Goal: Task Accomplishment & Management: Use online tool/utility

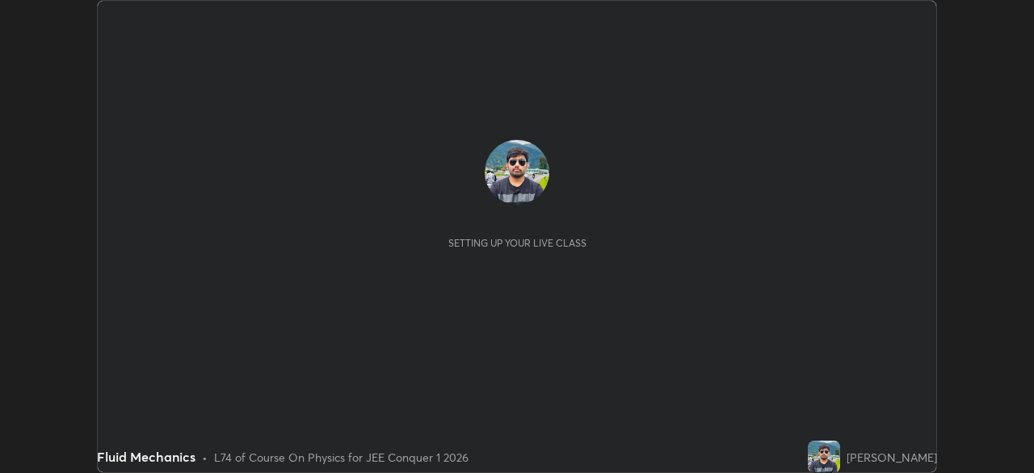
scroll to position [473, 1034]
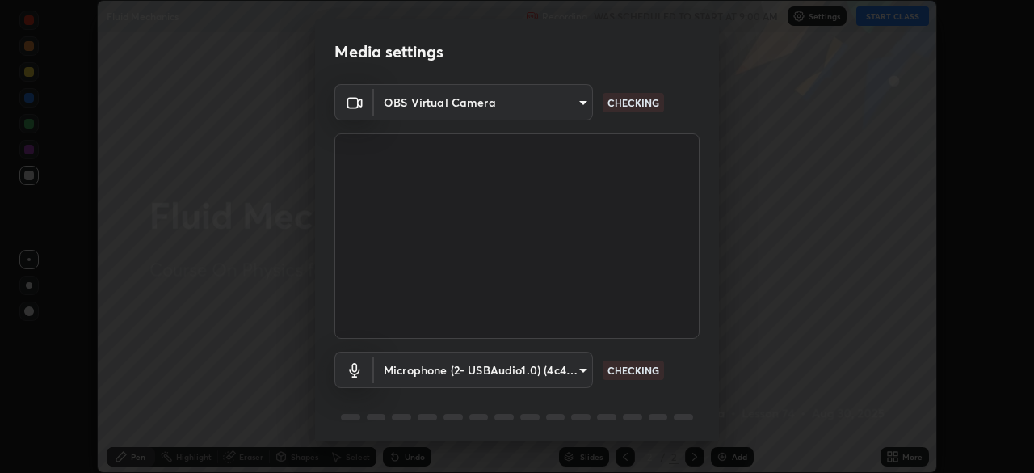
type input "9c5db0e3d6bf80210af106929d999d9f929c5ea5bbb961195660b7f823e2c793"
type input "22c1d869aecfd3d36f0147c418b968e6b54a0c83415733e916fccb1600945d69"
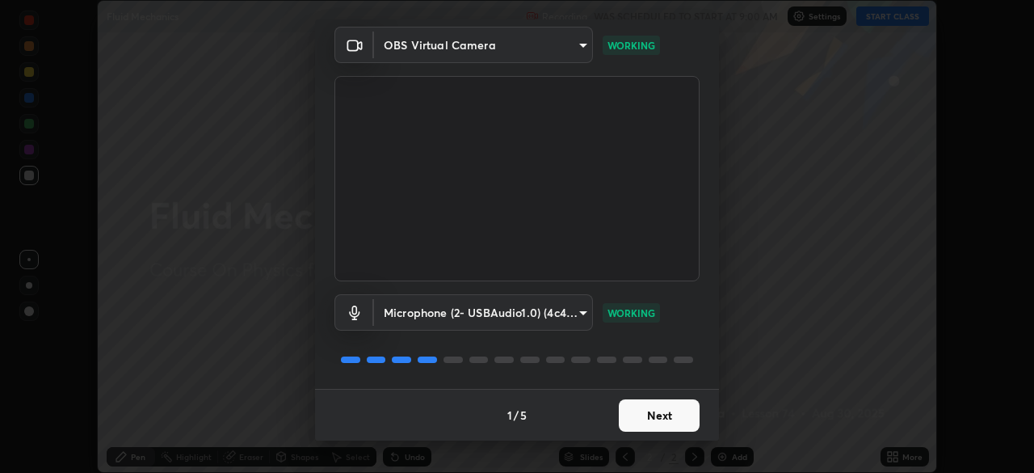
click at [637, 428] on button "Next" at bounding box center [659, 415] width 81 height 32
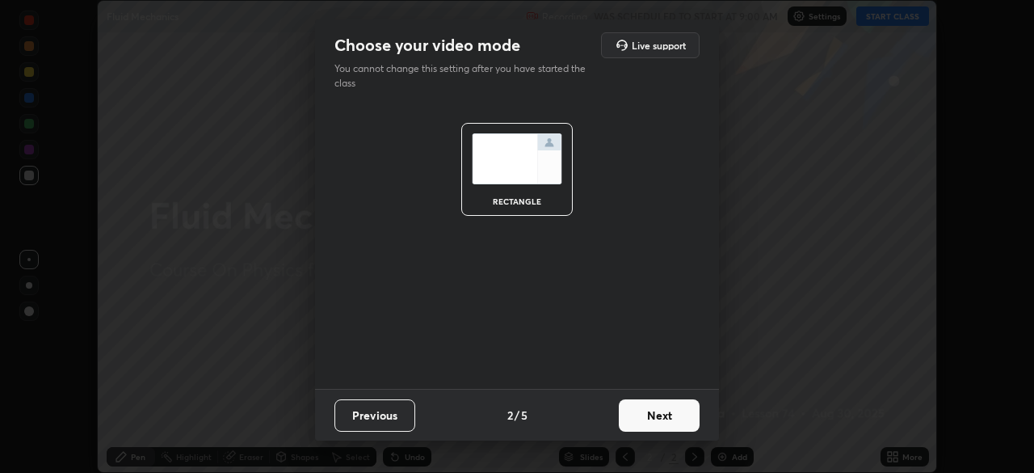
scroll to position [0, 0]
click at [639, 423] on button "Next" at bounding box center [659, 415] width 81 height 32
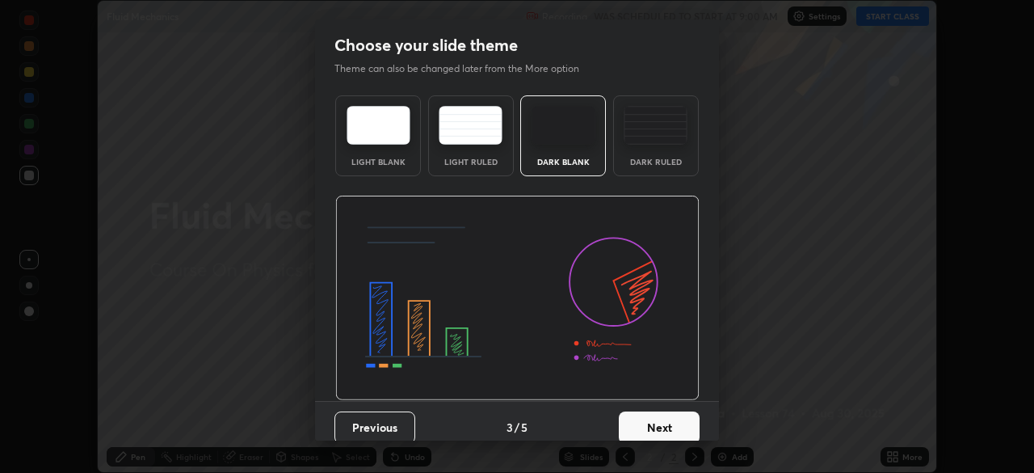
click at [630, 430] on button "Next" at bounding box center [659, 427] width 81 height 32
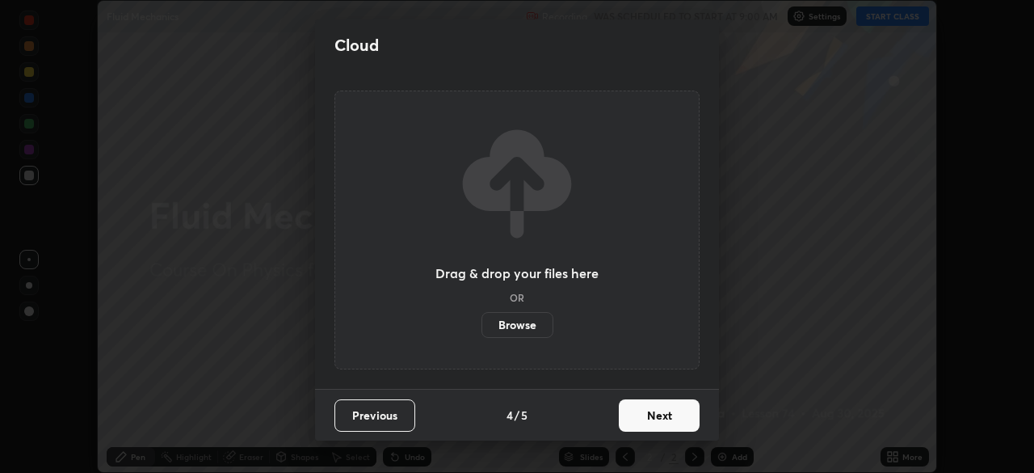
click at [631, 423] on button "Next" at bounding box center [659, 415] width 81 height 32
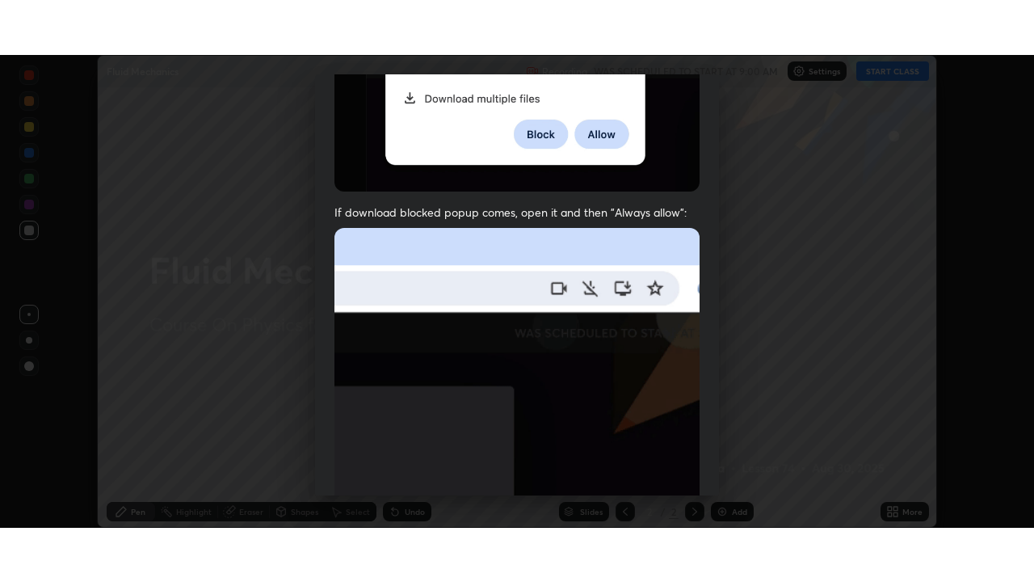
scroll to position [387, 0]
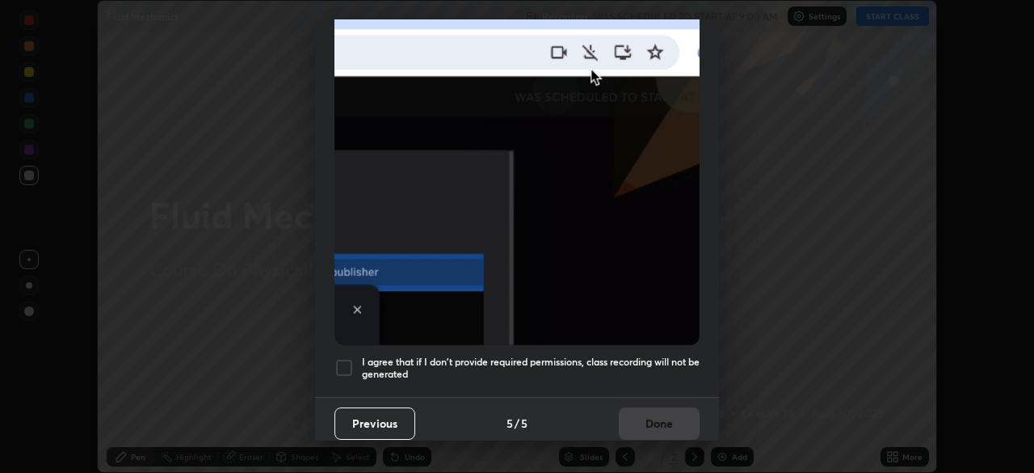
click at [340, 360] on div at bounding box center [344, 367] width 19 height 19
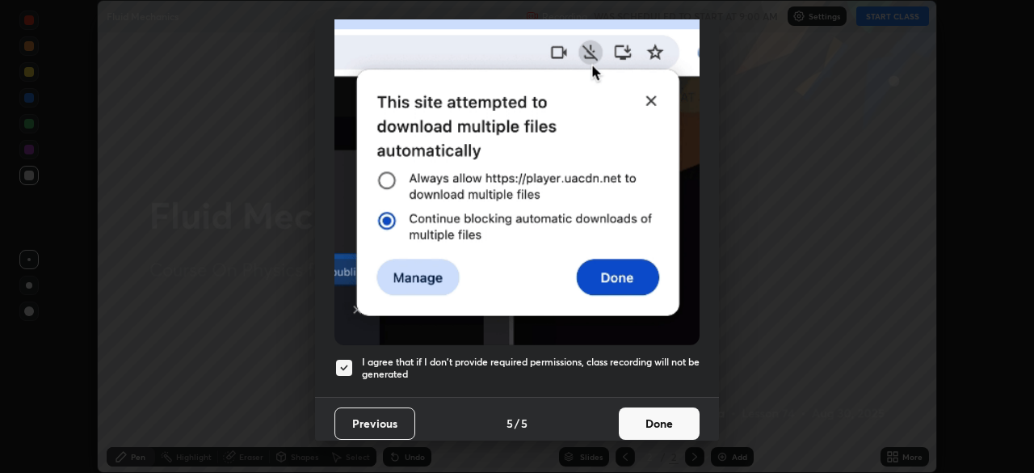
click at [653, 423] on button "Done" at bounding box center [659, 423] width 81 height 32
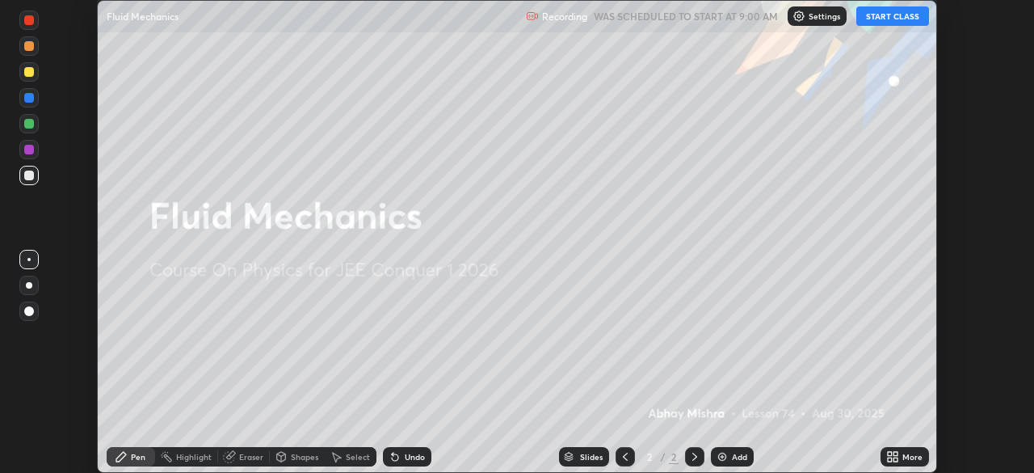
click at [904, 20] on button "START CLASS" at bounding box center [893, 15] width 73 height 19
click at [904, 461] on div "More" at bounding box center [913, 457] width 20 height 8
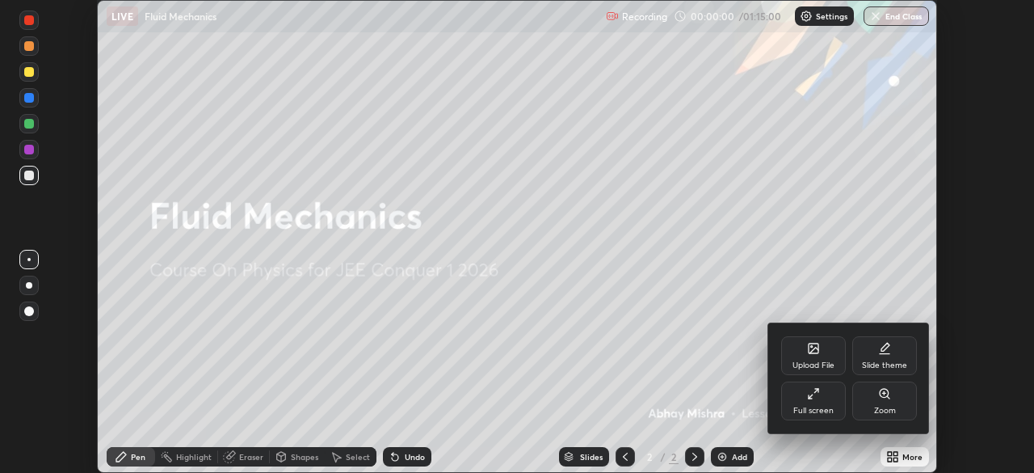
click at [830, 410] on div "Full screen" at bounding box center [814, 410] width 40 height 8
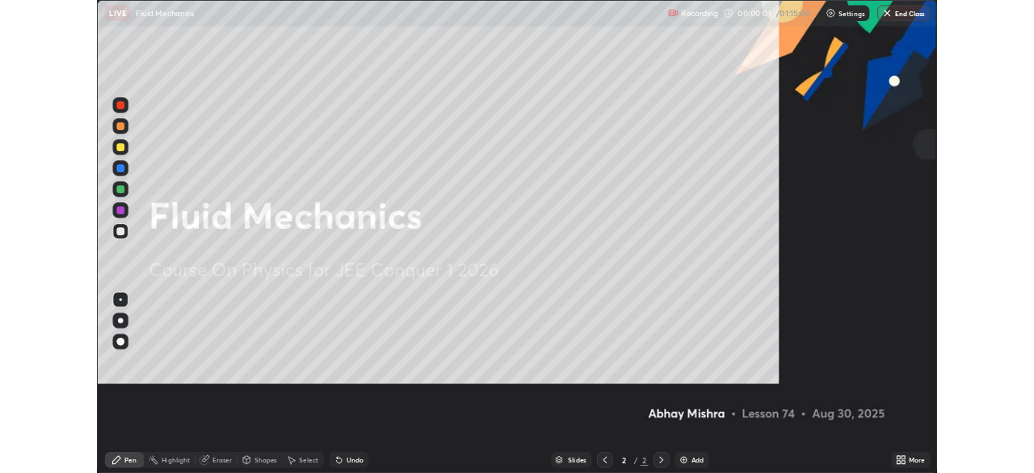
scroll to position [582, 1034]
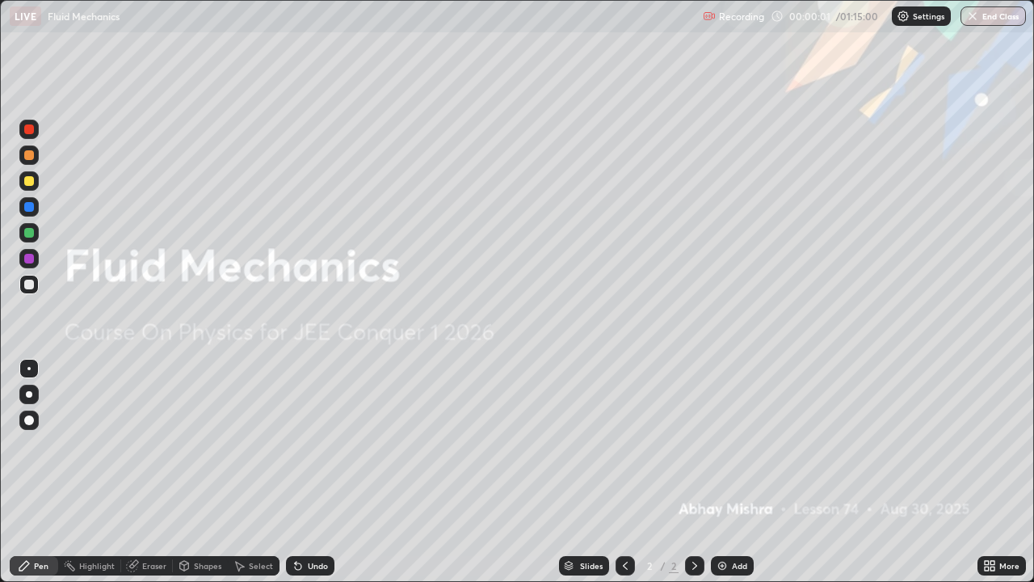
click at [737, 472] on div "Add" at bounding box center [739, 566] width 15 height 8
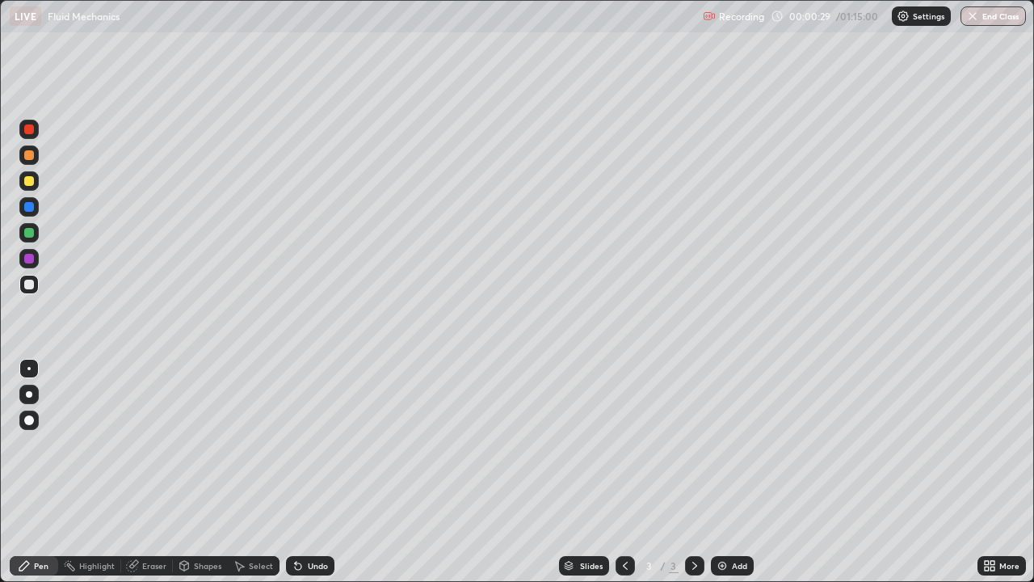
click at [315, 472] on div "Undo" at bounding box center [318, 566] width 20 height 8
click at [28, 207] on div at bounding box center [29, 207] width 10 height 10
click at [30, 287] on div at bounding box center [29, 285] width 10 height 10
click at [725, 472] on img at bounding box center [722, 565] width 13 height 13
click at [315, 472] on div "Undo" at bounding box center [318, 566] width 20 height 8
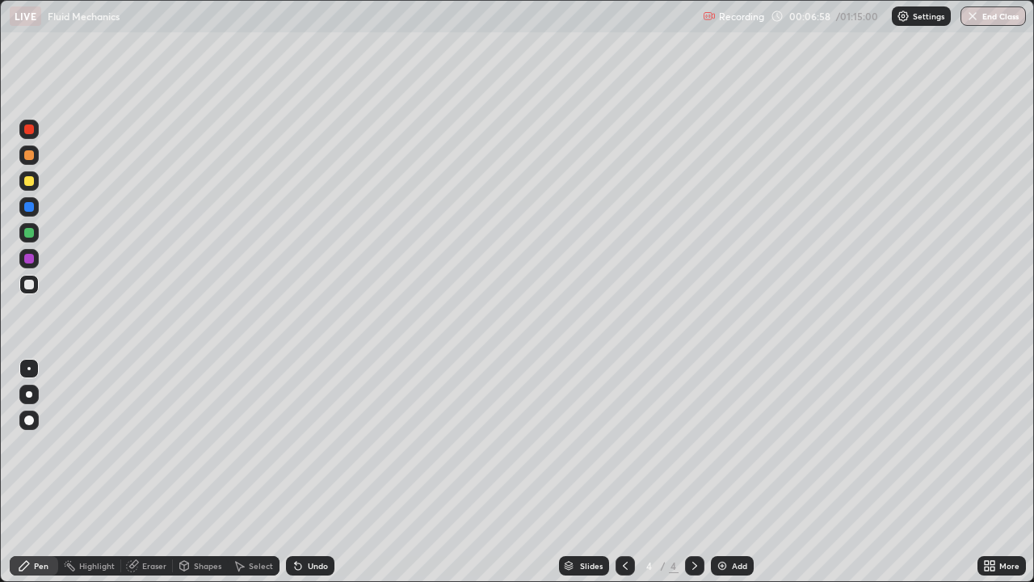
click at [319, 472] on div "Undo" at bounding box center [318, 566] width 20 height 8
click at [30, 207] on div at bounding box center [29, 207] width 10 height 10
click at [27, 285] on div at bounding box center [29, 285] width 10 height 10
click at [27, 232] on div at bounding box center [29, 233] width 10 height 10
click at [737, 472] on div "Add" at bounding box center [739, 566] width 15 height 8
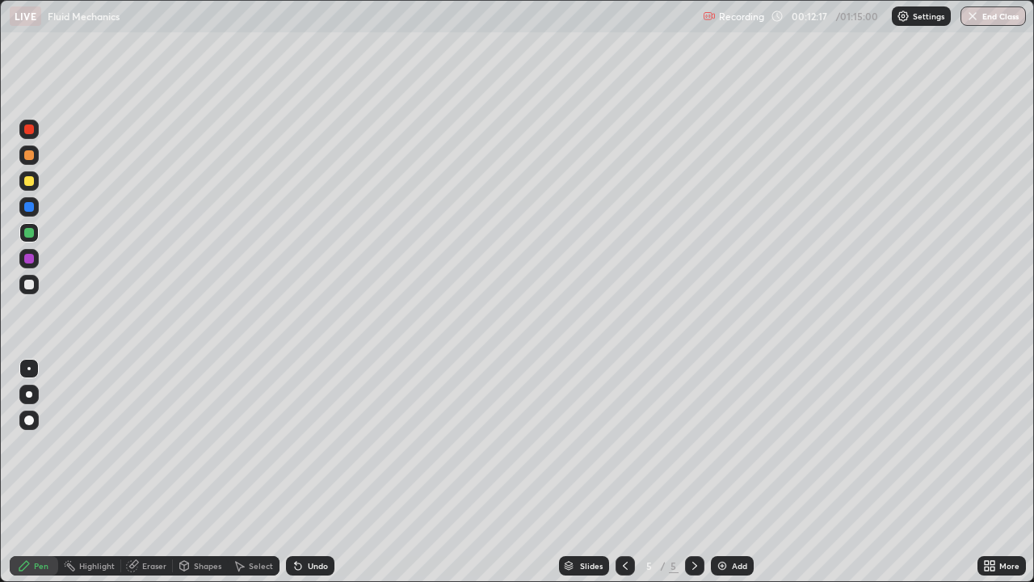
click at [29, 286] on div at bounding box center [29, 285] width 10 height 10
click at [28, 206] on div at bounding box center [29, 207] width 10 height 10
click at [303, 472] on div "Undo" at bounding box center [310, 565] width 48 height 19
click at [304, 472] on div "Undo" at bounding box center [310, 565] width 48 height 19
click at [32, 284] on div at bounding box center [29, 285] width 10 height 10
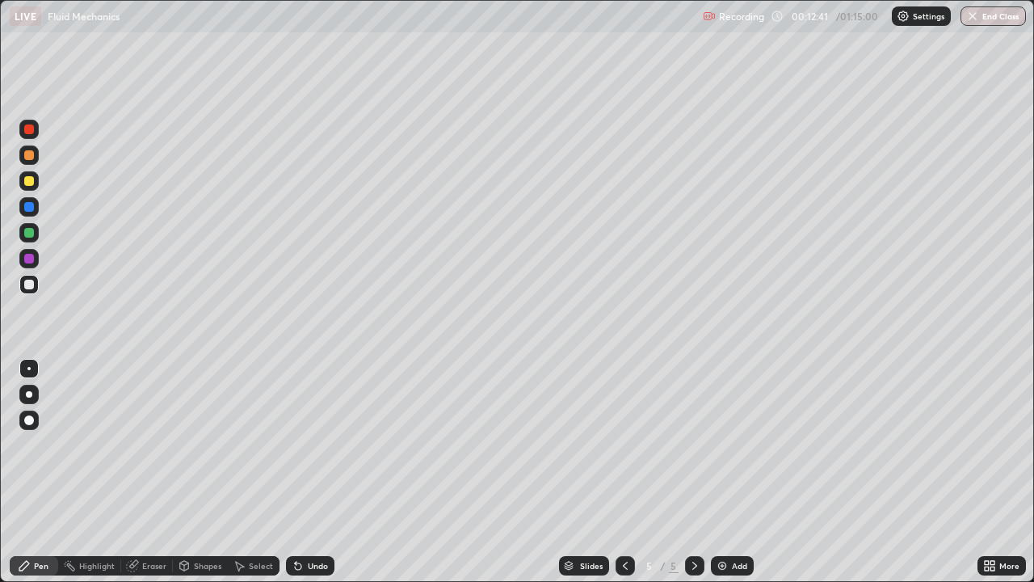
click at [29, 237] on div at bounding box center [29, 233] width 10 height 10
click at [316, 472] on div "Undo" at bounding box center [318, 566] width 20 height 8
click at [142, 472] on div "Eraser" at bounding box center [154, 566] width 24 height 8
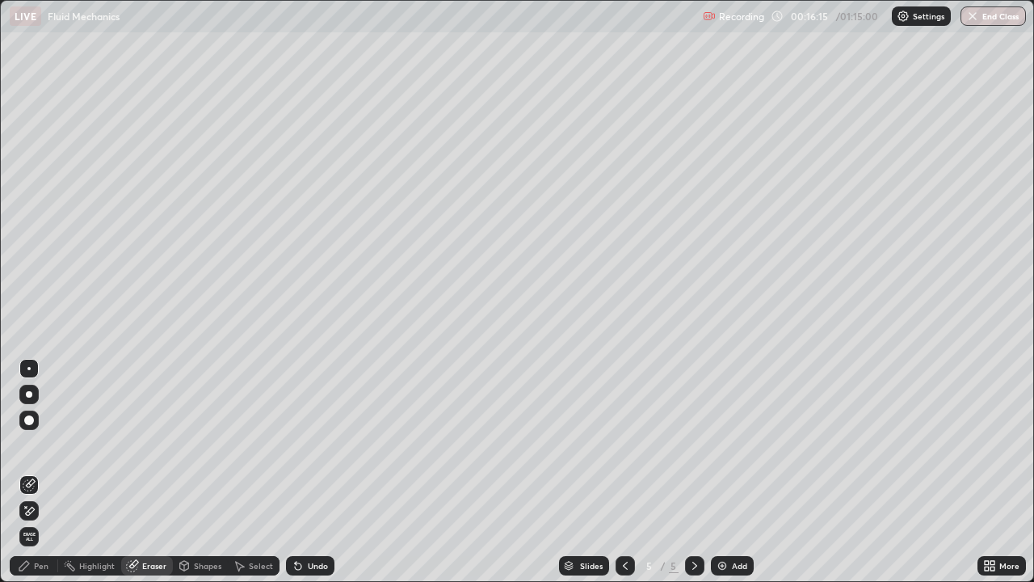
click at [30, 472] on icon at bounding box center [24, 565] width 13 height 13
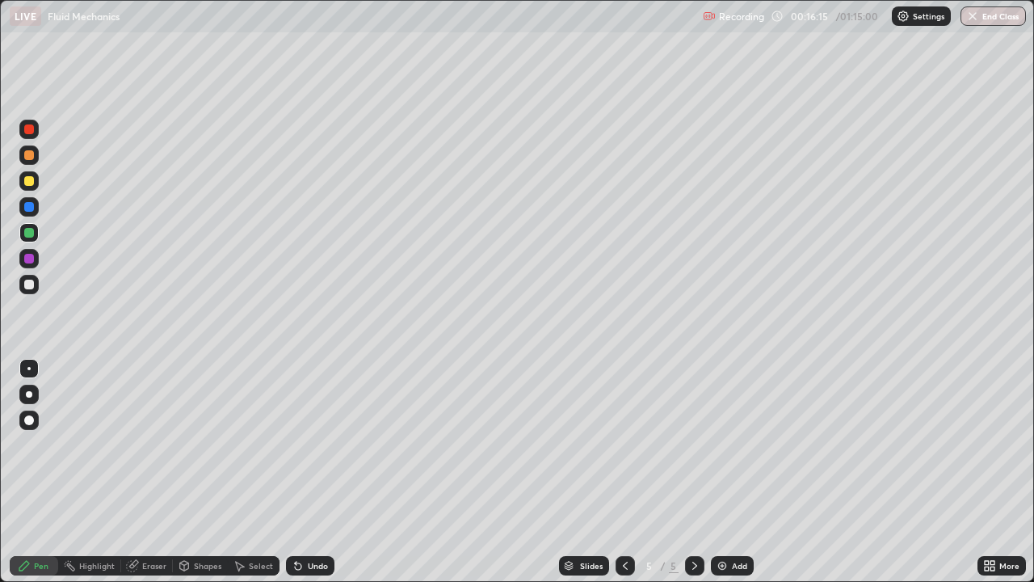
click at [29, 472] on icon at bounding box center [24, 565] width 13 height 13
click at [30, 285] on div at bounding box center [29, 285] width 10 height 10
click at [134, 472] on div "Eraser" at bounding box center [147, 565] width 52 height 19
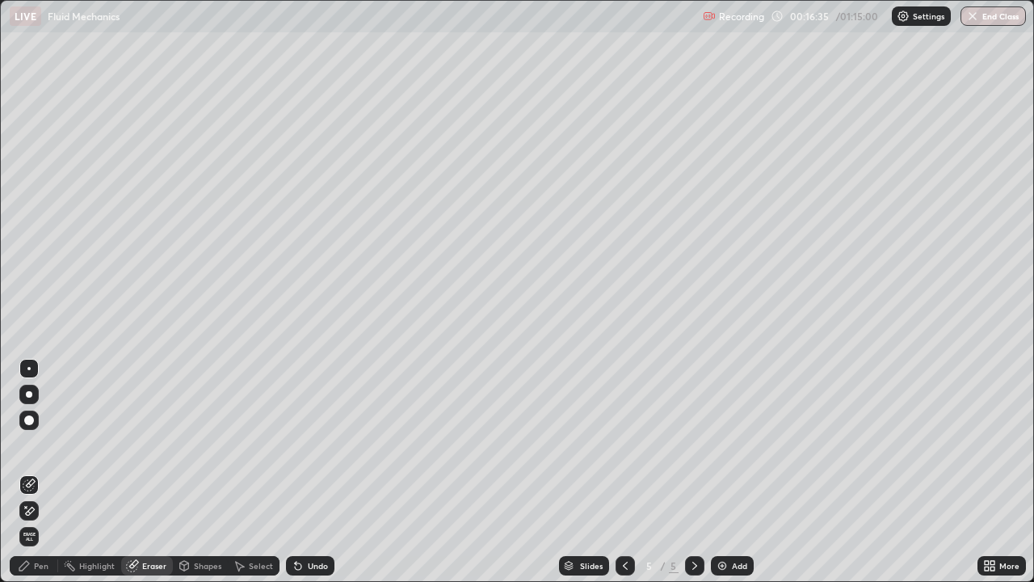
click at [27, 472] on icon at bounding box center [24, 566] width 10 height 10
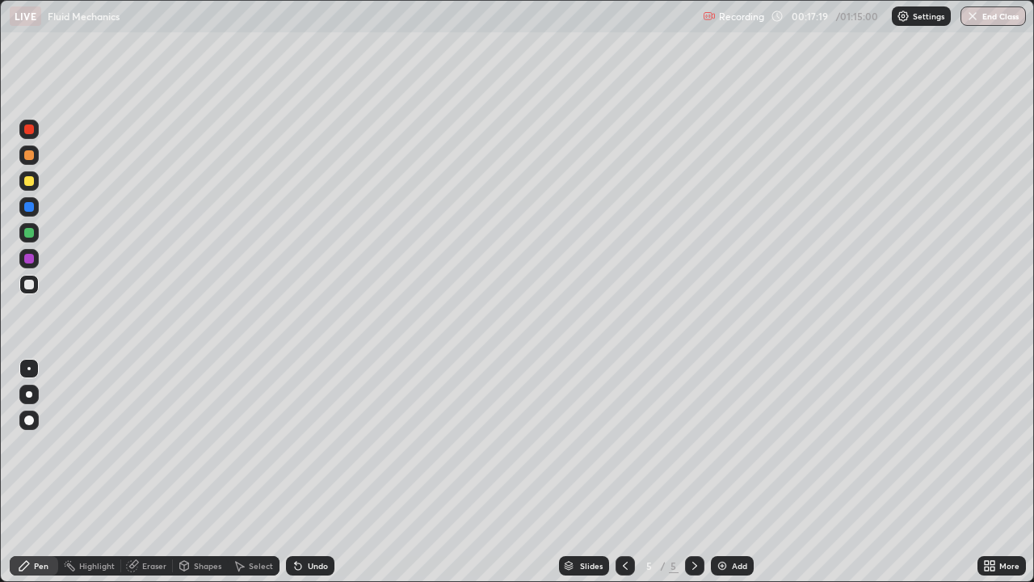
click at [305, 472] on div "Undo" at bounding box center [310, 565] width 48 height 19
click at [728, 472] on div "Add" at bounding box center [732, 565] width 43 height 19
click at [32, 262] on div at bounding box center [29, 259] width 10 height 10
click at [29, 234] on div at bounding box center [29, 233] width 10 height 10
click at [32, 183] on div at bounding box center [29, 181] width 10 height 10
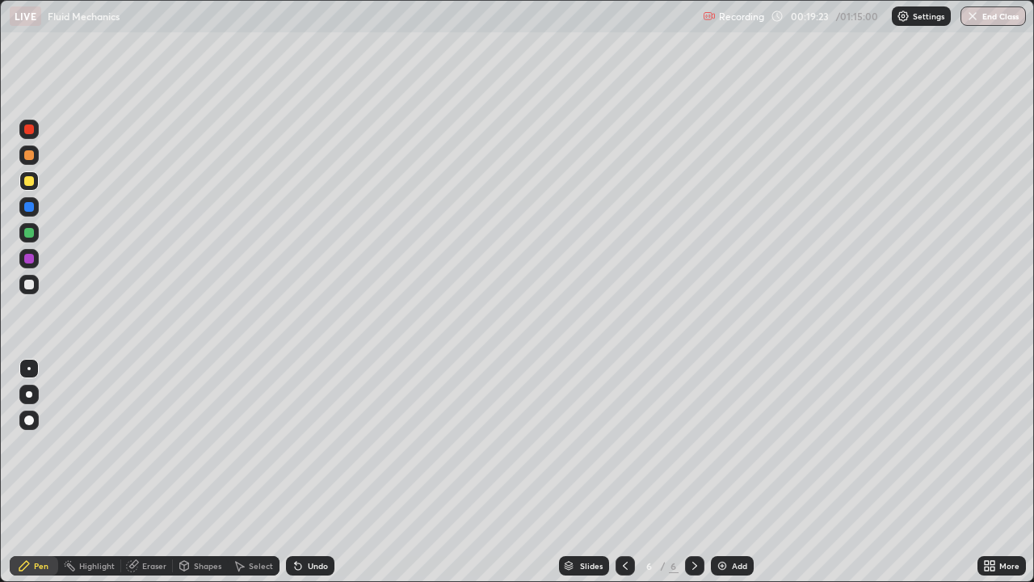
click at [28, 287] on div at bounding box center [29, 285] width 10 height 10
click at [142, 472] on div "Eraser" at bounding box center [154, 566] width 24 height 8
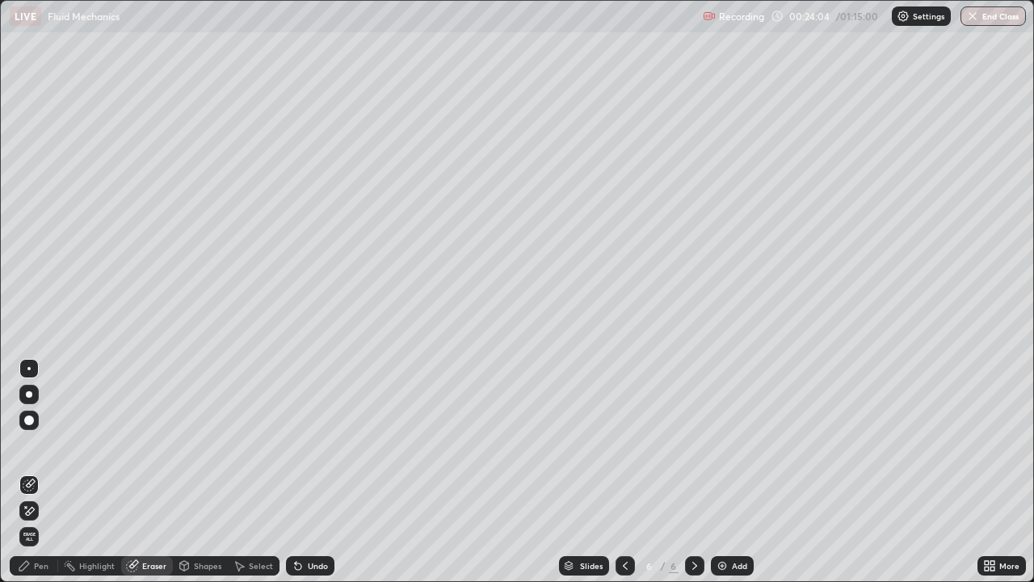
click at [32, 472] on div "Pen" at bounding box center [34, 565] width 48 height 19
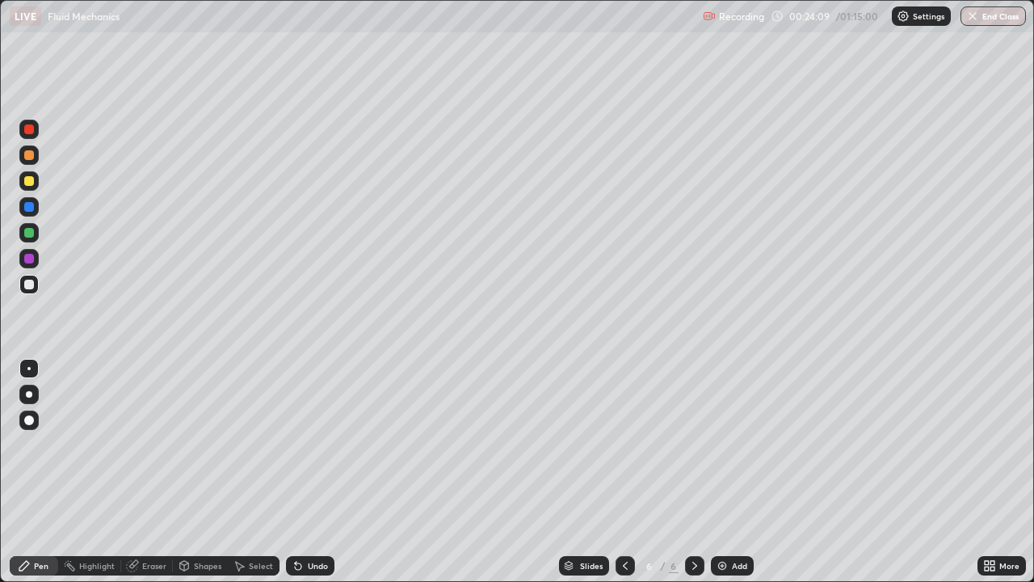
click at [137, 472] on icon at bounding box center [132, 565] width 13 height 13
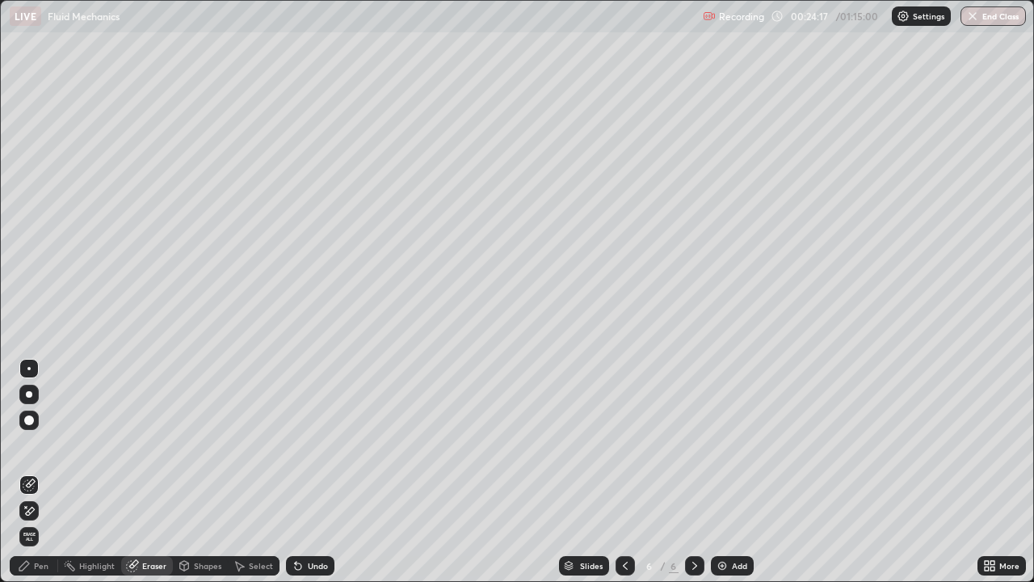
click at [33, 472] on div "Pen" at bounding box center [34, 565] width 48 height 19
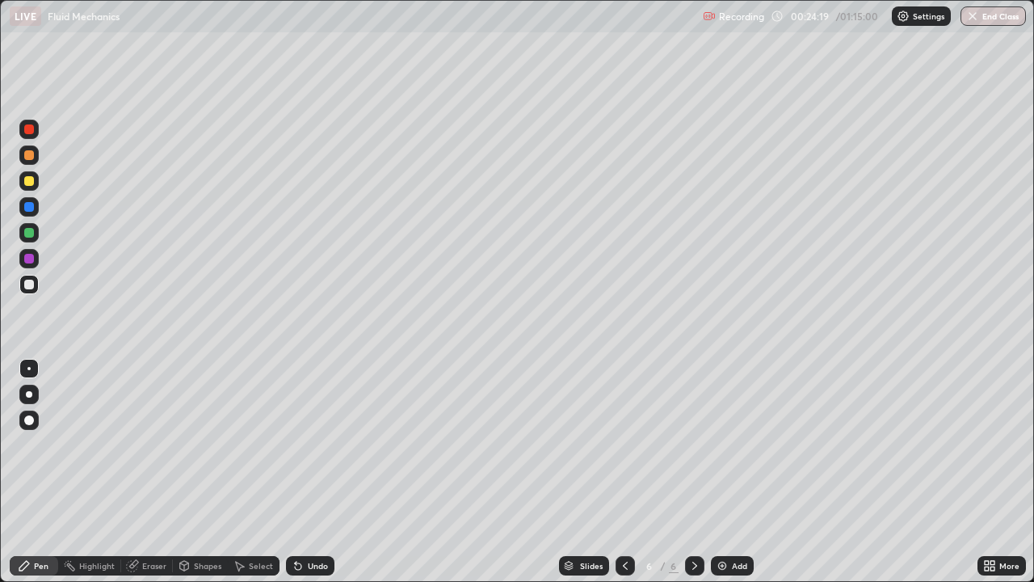
click at [29, 209] on div at bounding box center [29, 207] width 10 height 10
click at [159, 472] on div "Eraser" at bounding box center [147, 565] width 52 height 19
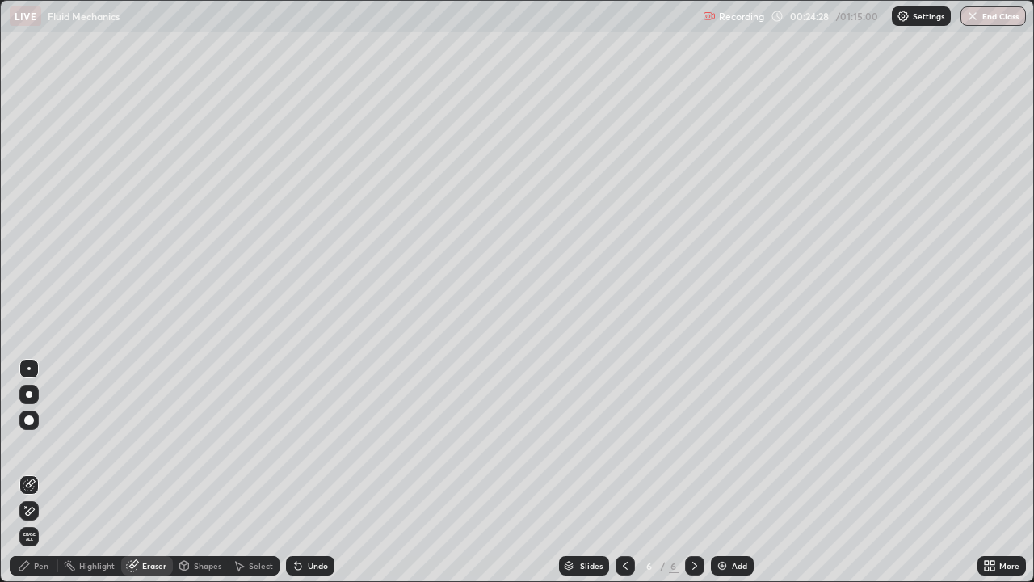
click at [46, 472] on div "Pen" at bounding box center [41, 566] width 15 height 8
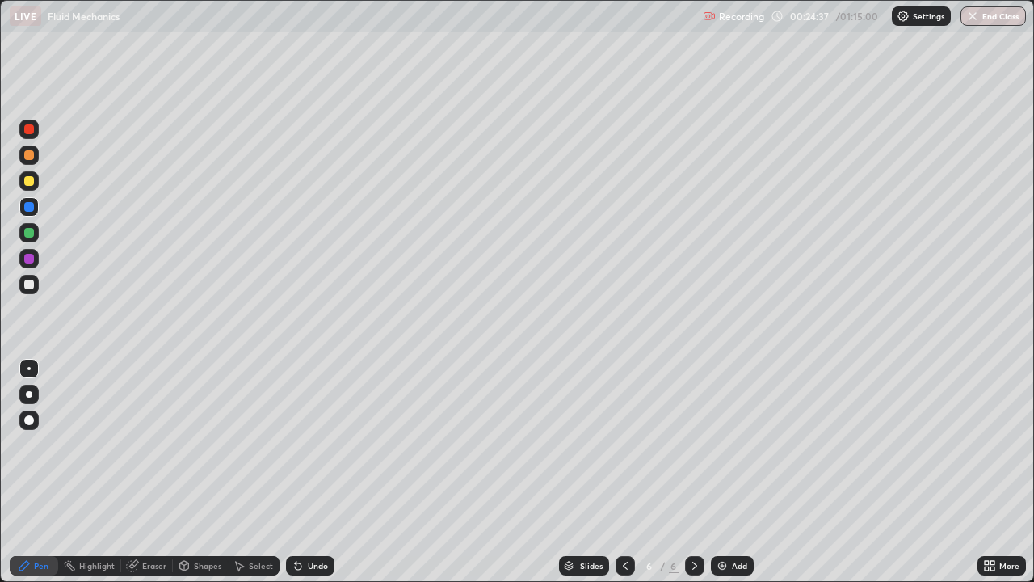
click at [27, 231] on div at bounding box center [29, 233] width 10 height 10
click at [35, 183] on div at bounding box center [28, 180] width 19 height 19
click at [33, 285] on div at bounding box center [29, 285] width 10 height 10
click at [735, 472] on div "Add" at bounding box center [739, 566] width 15 height 8
click at [200, 472] on div "Shapes" at bounding box center [207, 566] width 27 height 8
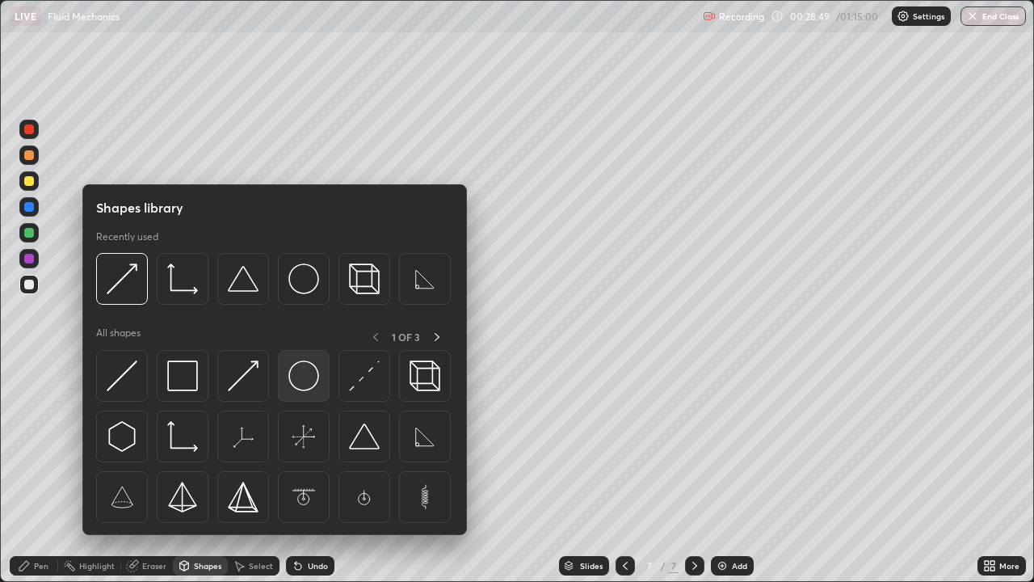
click at [304, 376] on img at bounding box center [304, 375] width 31 height 31
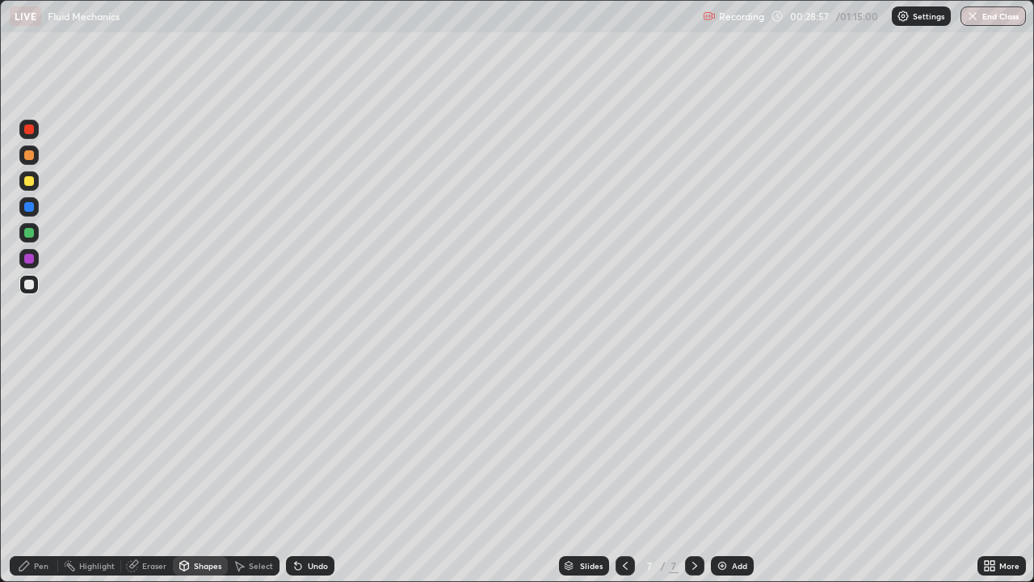
click at [312, 472] on div "Undo" at bounding box center [318, 566] width 20 height 8
click at [309, 472] on div "Undo" at bounding box center [318, 566] width 20 height 8
click at [298, 472] on icon at bounding box center [298, 566] width 6 height 6
click at [301, 472] on icon at bounding box center [298, 565] width 13 height 13
click at [204, 472] on div "Shapes" at bounding box center [207, 566] width 27 height 8
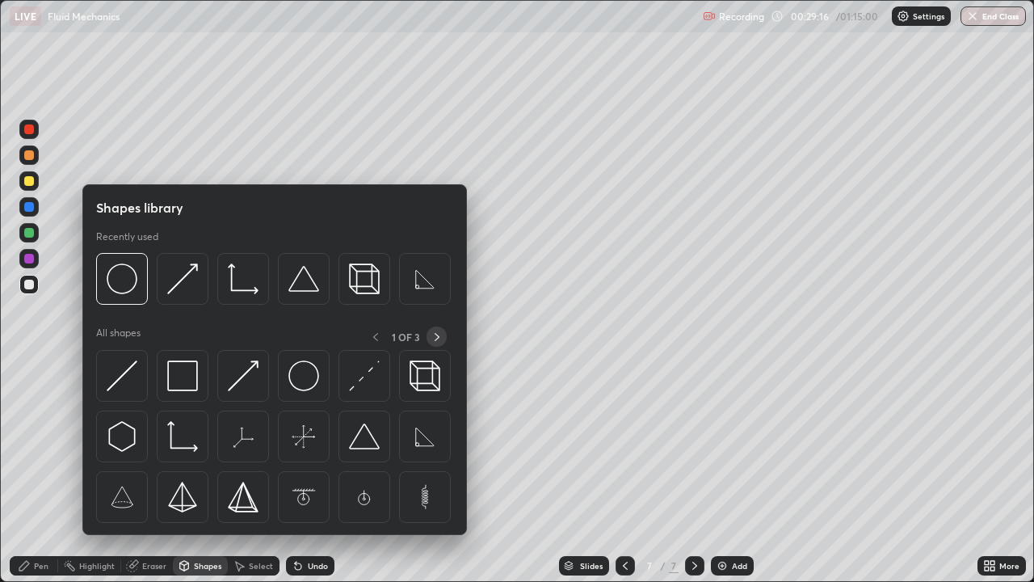
click at [435, 336] on icon at bounding box center [437, 337] width 13 height 13
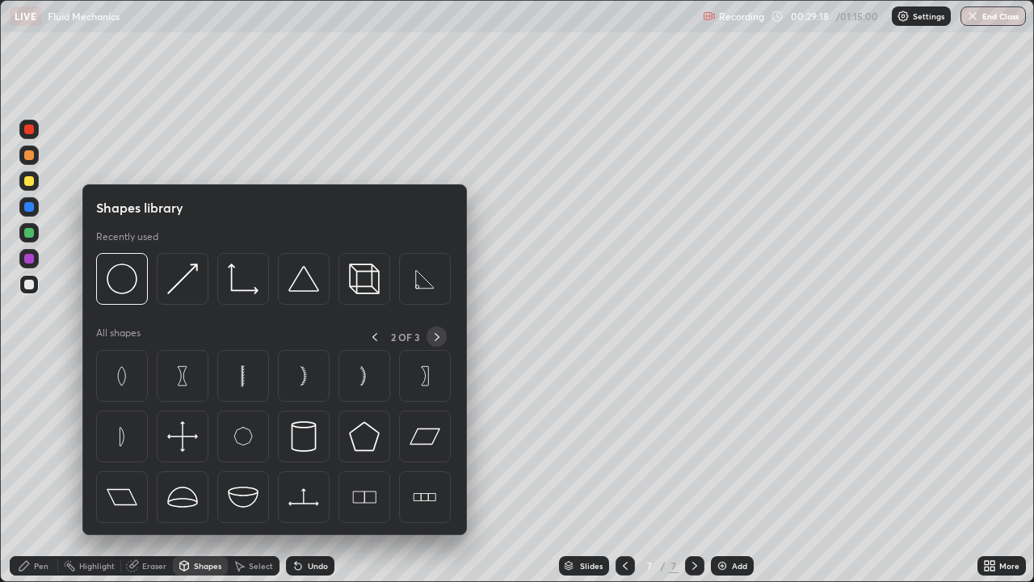
click at [436, 335] on icon at bounding box center [437, 337] width 13 height 13
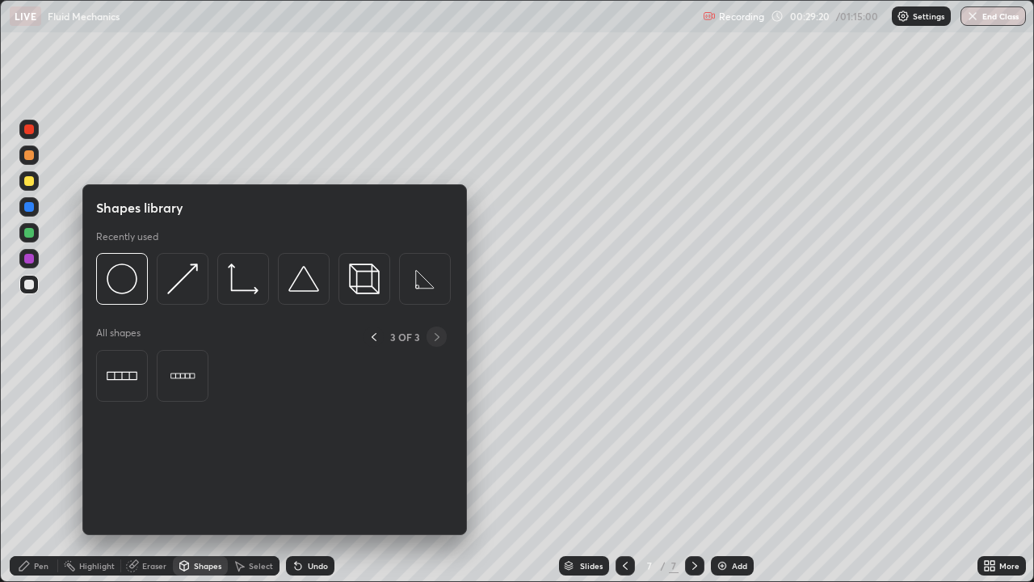
click at [374, 335] on icon at bounding box center [374, 337] width 13 height 13
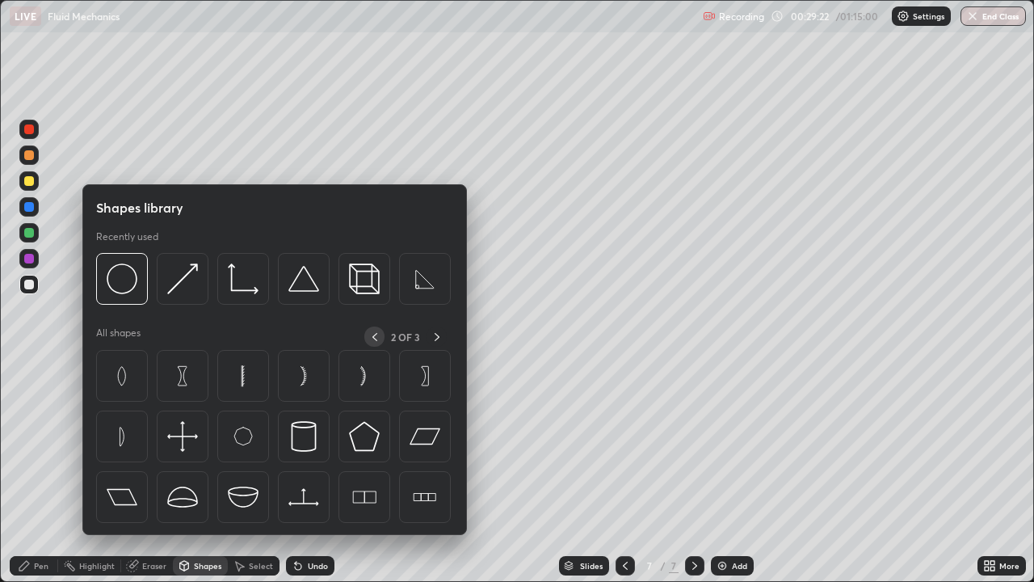
click at [374, 335] on icon at bounding box center [375, 337] width 13 height 13
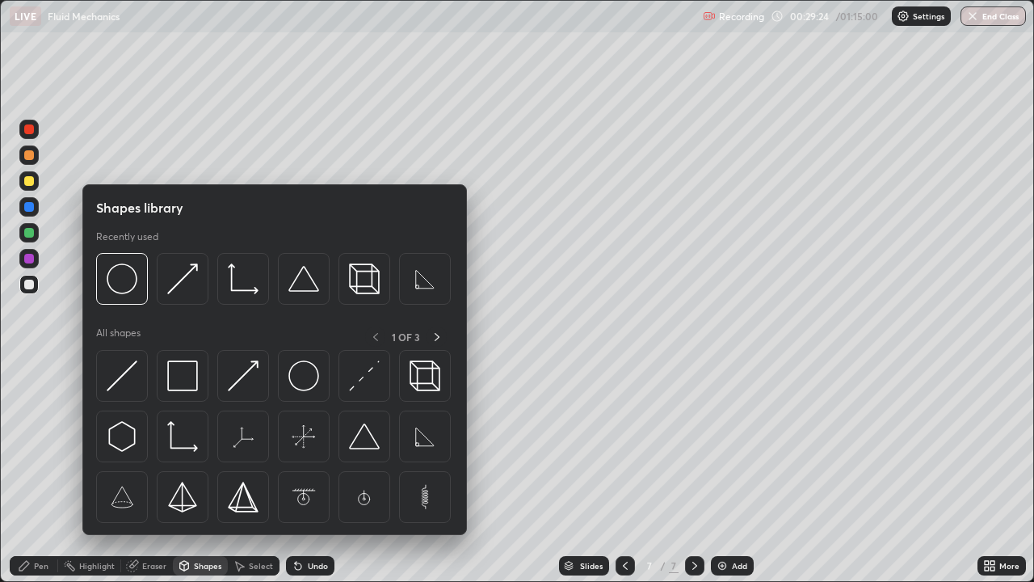
click at [198, 472] on div "Shapes" at bounding box center [207, 566] width 27 height 8
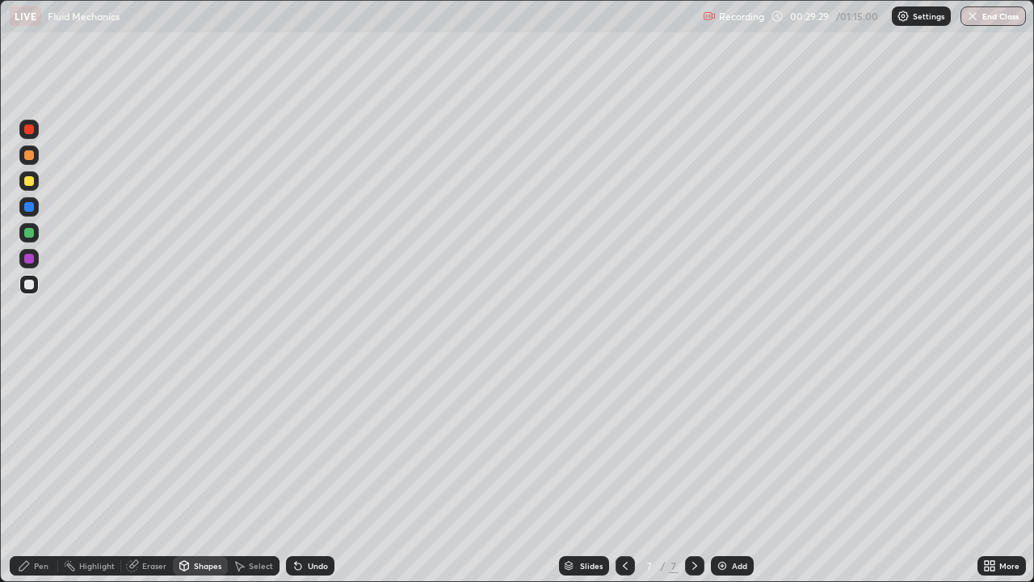
click at [310, 472] on div "Undo" at bounding box center [318, 566] width 20 height 8
click at [315, 472] on div "Undo" at bounding box center [318, 566] width 20 height 8
click at [32, 472] on div "Pen" at bounding box center [34, 565] width 48 height 19
click at [29, 258] on div at bounding box center [29, 259] width 10 height 10
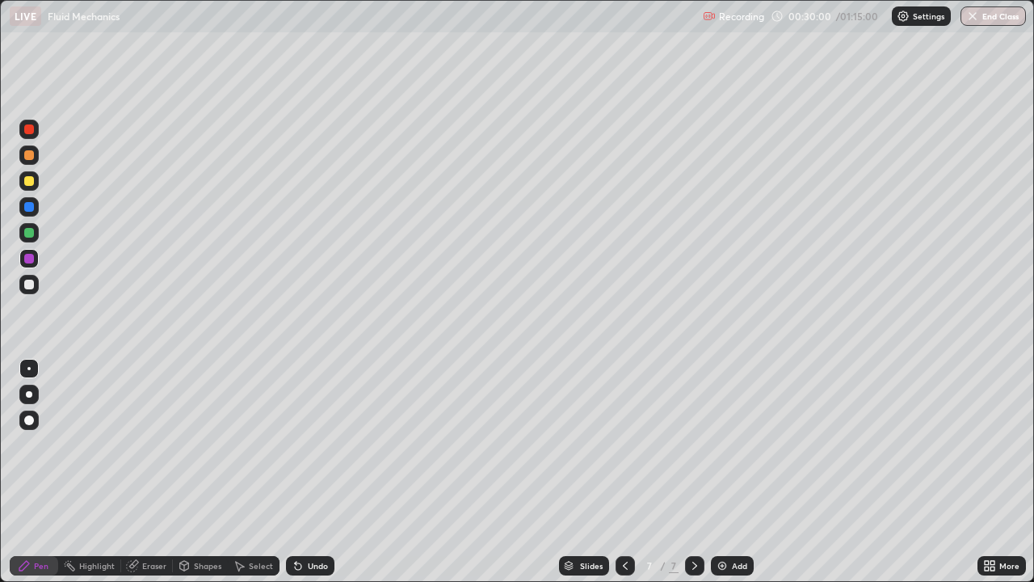
click at [27, 184] on div at bounding box center [29, 181] width 10 height 10
click at [30, 290] on div at bounding box center [28, 284] width 19 height 19
click at [317, 472] on div "Undo" at bounding box center [318, 566] width 20 height 8
click at [313, 472] on div "Undo" at bounding box center [318, 566] width 20 height 8
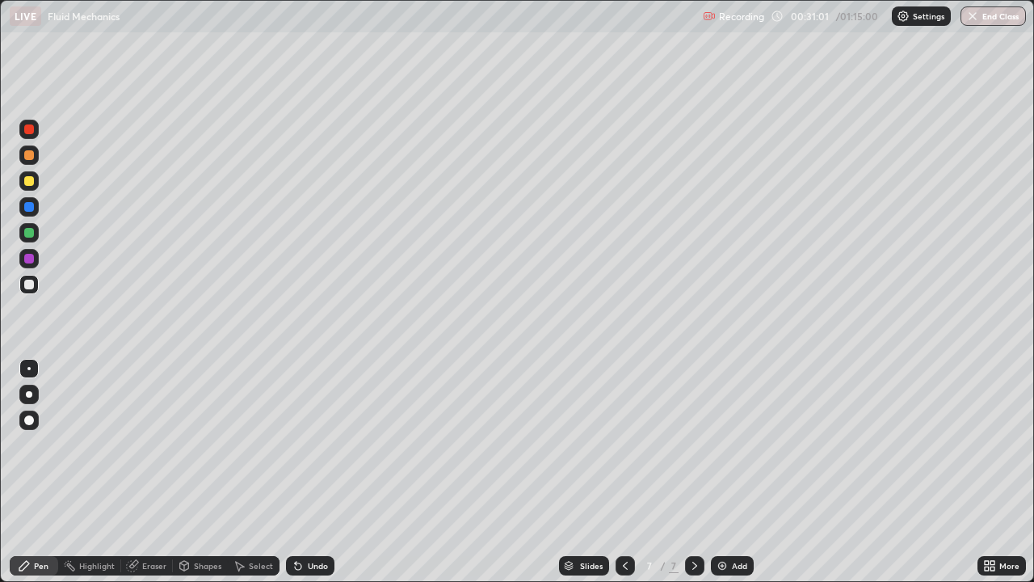
click at [314, 472] on div "Undo" at bounding box center [318, 566] width 20 height 8
click at [315, 472] on div "Undo" at bounding box center [318, 566] width 20 height 8
click at [316, 472] on div "Undo" at bounding box center [318, 566] width 20 height 8
click at [317, 472] on div "Undo" at bounding box center [318, 566] width 20 height 8
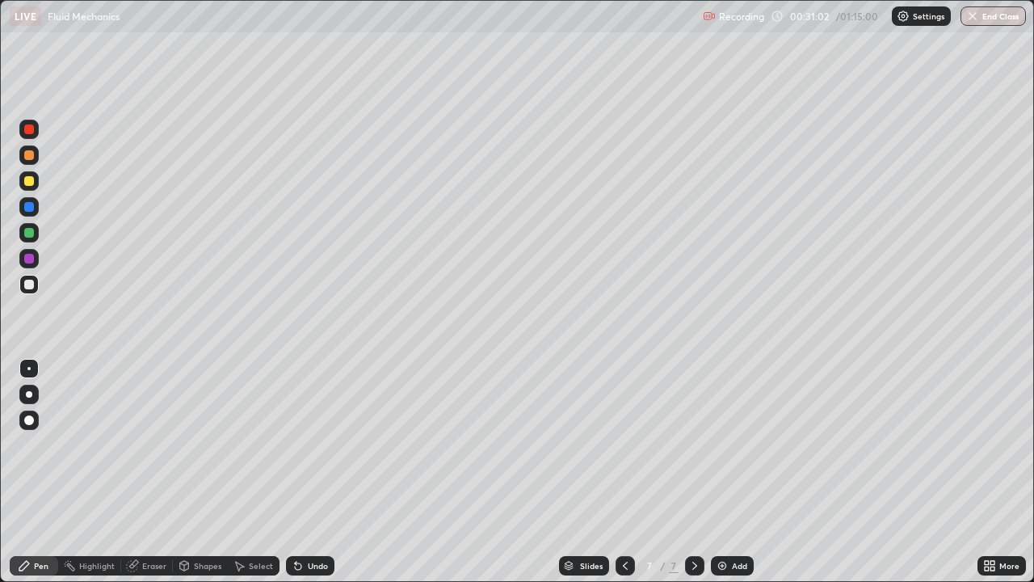
click at [317, 472] on div "Undo" at bounding box center [318, 566] width 20 height 8
click at [318, 472] on div "Undo" at bounding box center [318, 566] width 20 height 8
click at [317, 472] on div "Undo" at bounding box center [318, 566] width 20 height 8
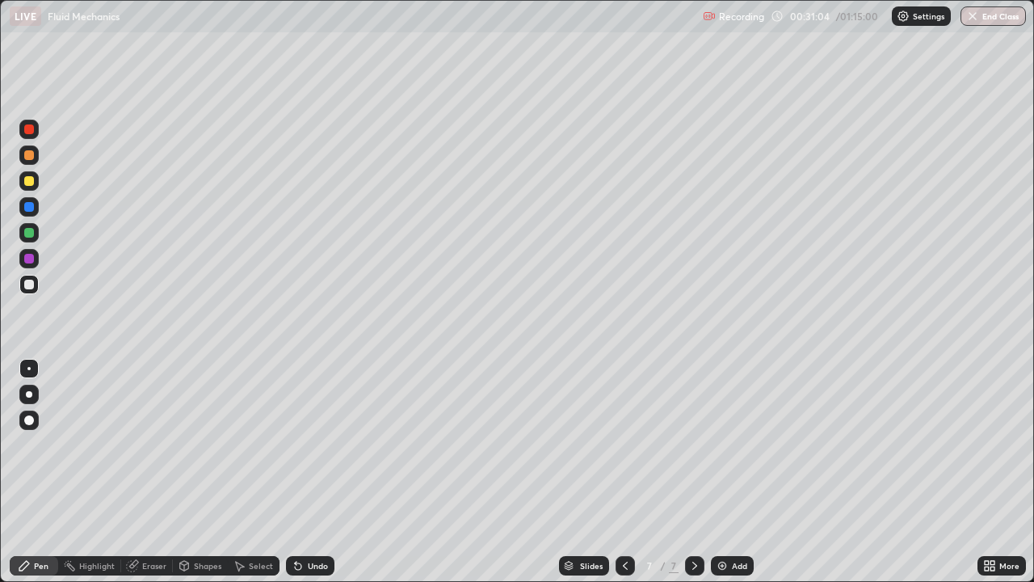
click at [317, 472] on div "Undo" at bounding box center [318, 566] width 20 height 8
click at [314, 472] on div "Undo" at bounding box center [318, 566] width 20 height 8
click at [313, 472] on div "Undo" at bounding box center [318, 566] width 20 height 8
click at [155, 472] on div "Eraser" at bounding box center [154, 566] width 24 height 8
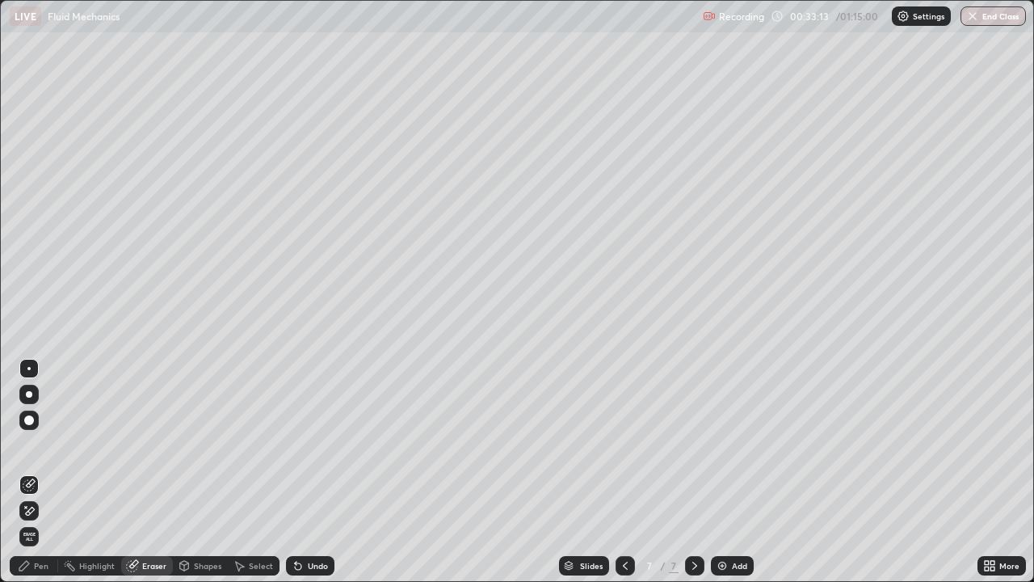
click at [45, 472] on div "Pen" at bounding box center [41, 566] width 15 height 8
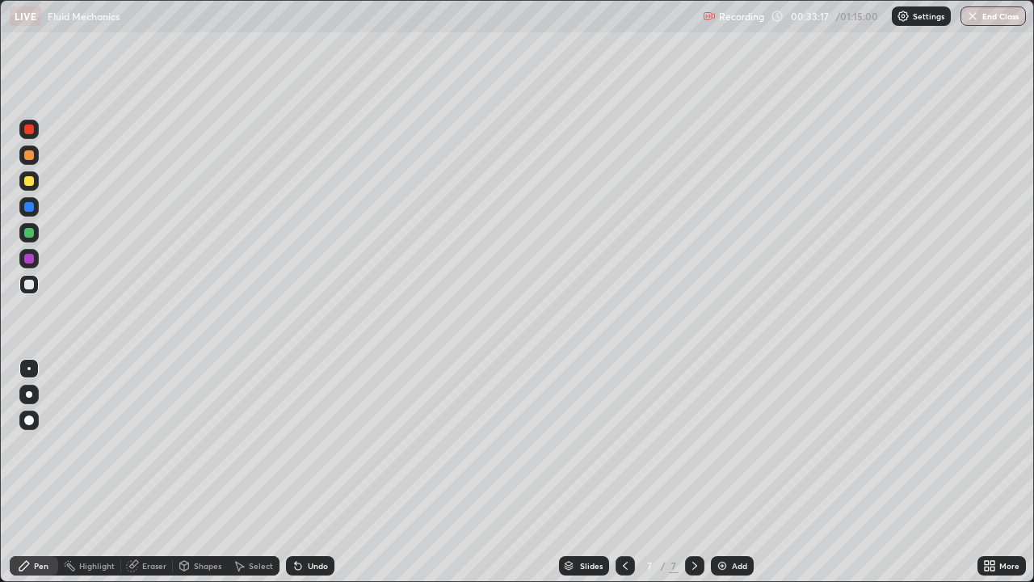
click at [24, 261] on div at bounding box center [29, 259] width 10 height 10
click at [29, 183] on div at bounding box center [29, 181] width 10 height 10
click at [30, 284] on div at bounding box center [29, 285] width 10 height 10
click at [312, 472] on div "Undo" at bounding box center [318, 566] width 20 height 8
click at [33, 228] on div at bounding box center [28, 232] width 19 height 19
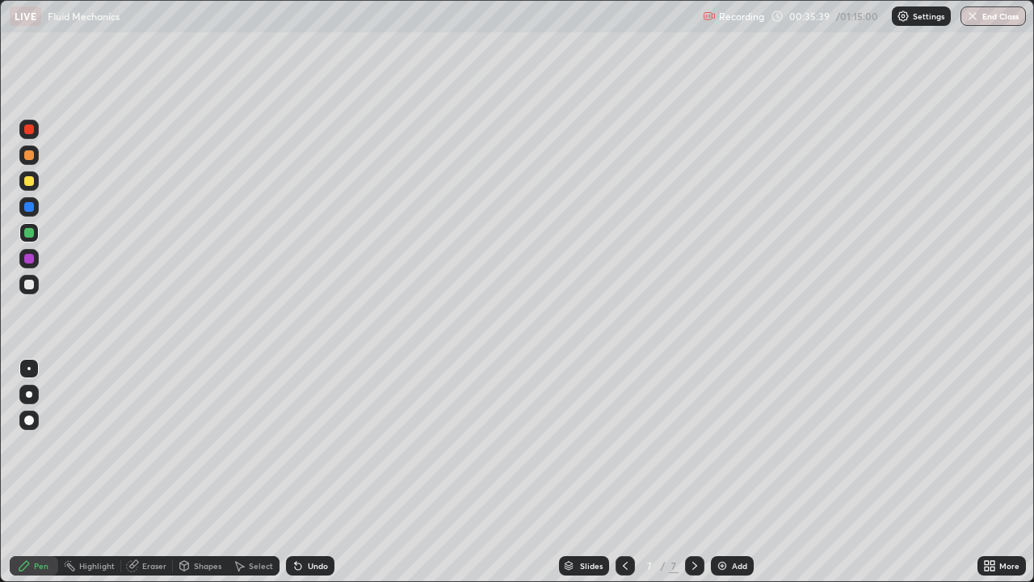
click at [33, 154] on div at bounding box center [29, 155] width 10 height 10
click at [305, 472] on div "Undo" at bounding box center [310, 565] width 48 height 19
click at [301, 472] on div "Undo" at bounding box center [310, 565] width 48 height 19
click at [154, 472] on div "Eraser" at bounding box center [147, 565] width 52 height 19
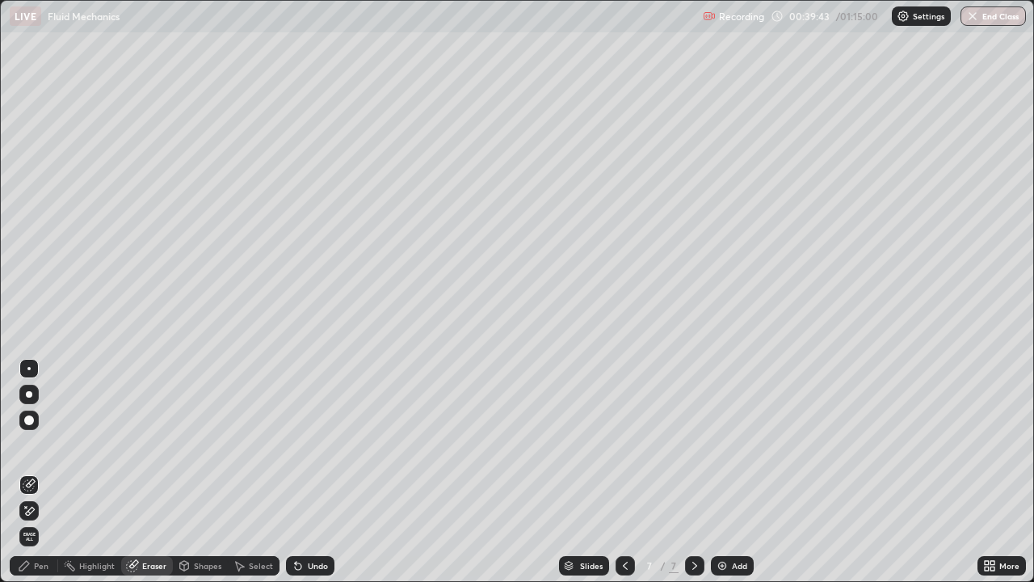
click at [37, 472] on div "Pen" at bounding box center [41, 566] width 15 height 8
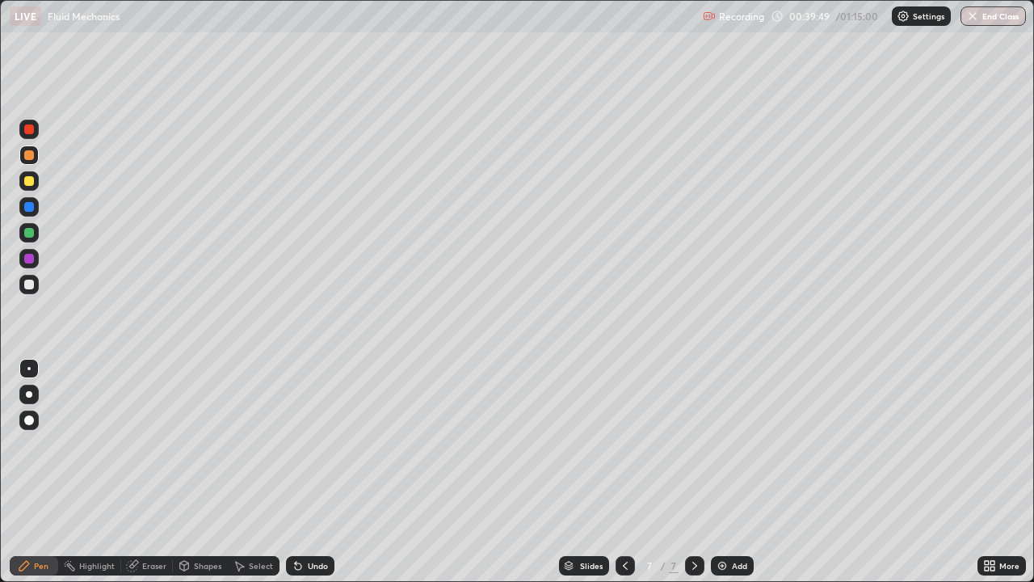
click at [150, 472] on div "Eraser" at bounding box center [154, 566] width 24 height 8
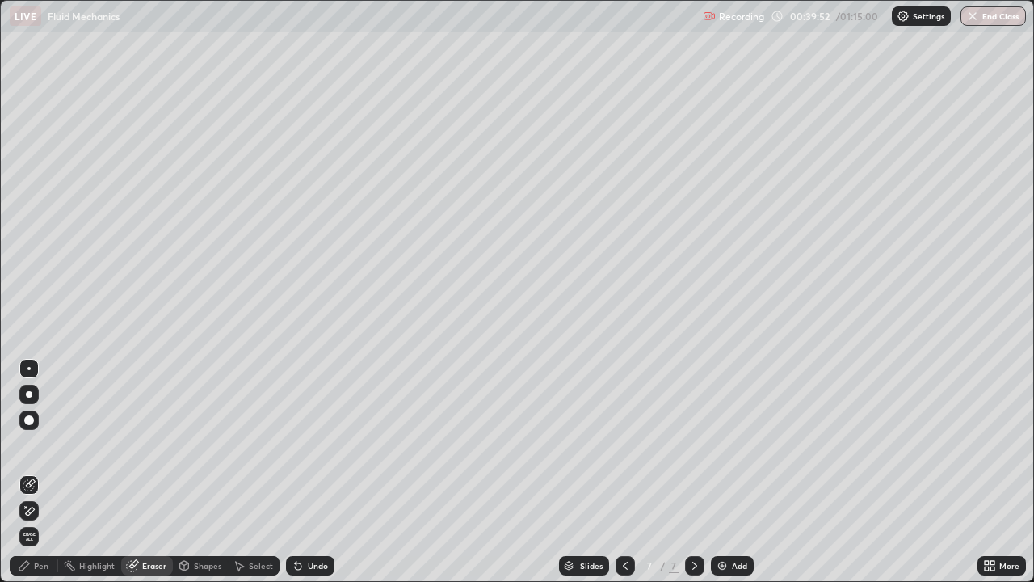
click at [29, 472] on div "Pen" at bounding box center [34, 565] width 48 height 19
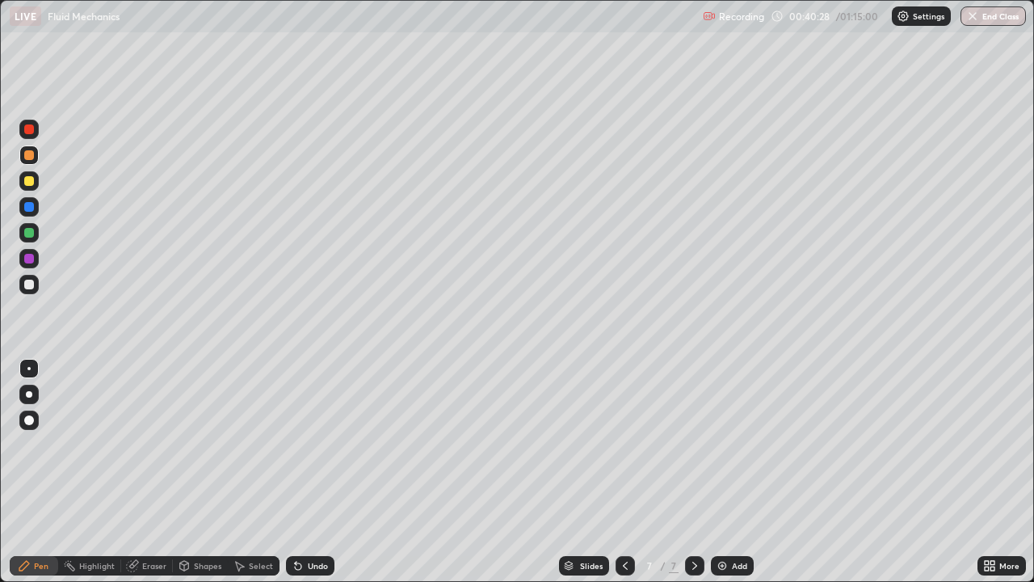
click at [30, 285] on div at bounding box center [29, 285] width 10 height 10
click at [724, 472] on img at bounding box center [722, 565] width 13 height 13
click at [318, 472] on div "Undo" at bounding box center [318, 566] width 20 height 8
click at [313, 472] on div "Undo" at bounding box center [318, 566] width 20 height 8
click at [32, 183] on div at bounding box center [29, 181] width 10 height 10
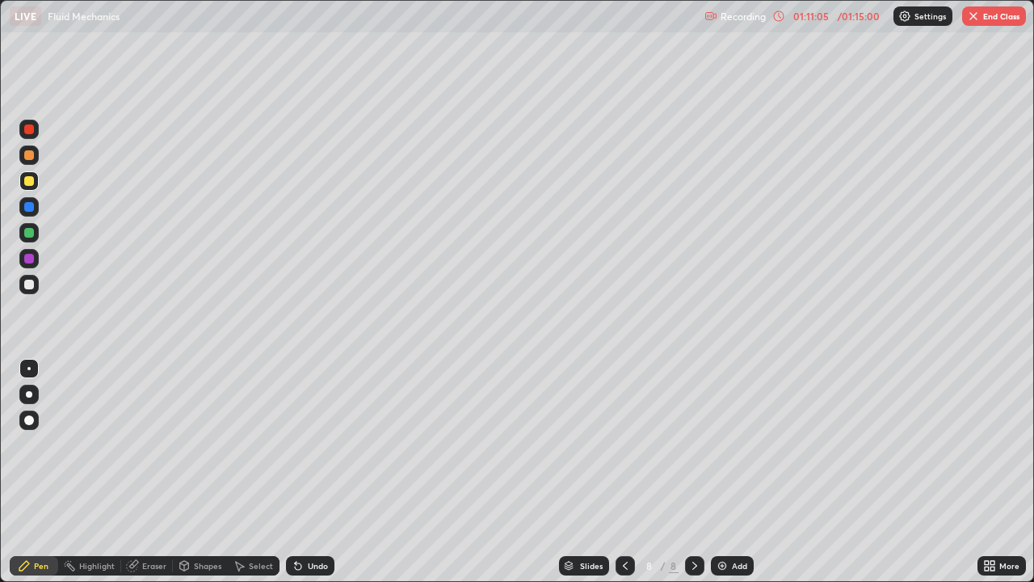
click at [723, 472] on img at bounding box center [722, 565] width 13 height 13
click at [313, 472] on div "Undo" at bounding box center [318, 566] width 20 height 8
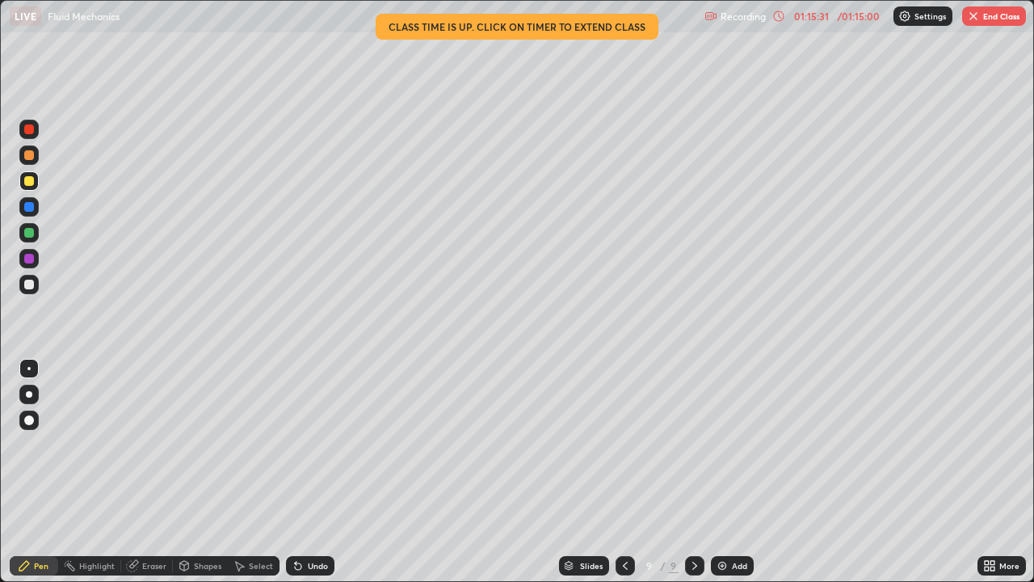
click at [987, 23] on button "End Class" at bounding box center [995, 15] width 64 height 19
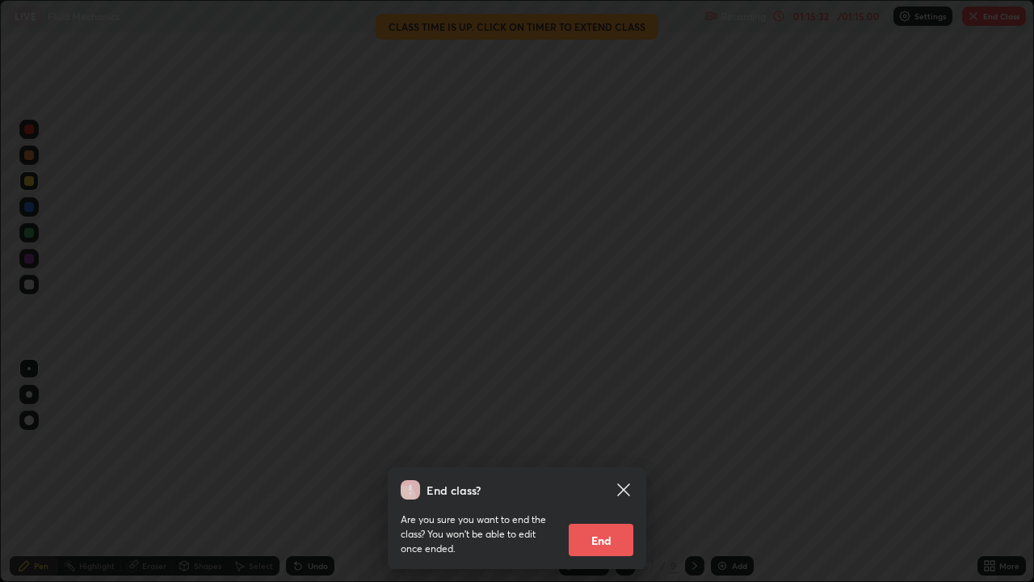
click at [611, 472] on button "End" at bounding box center [601, 540] width 65 height 32
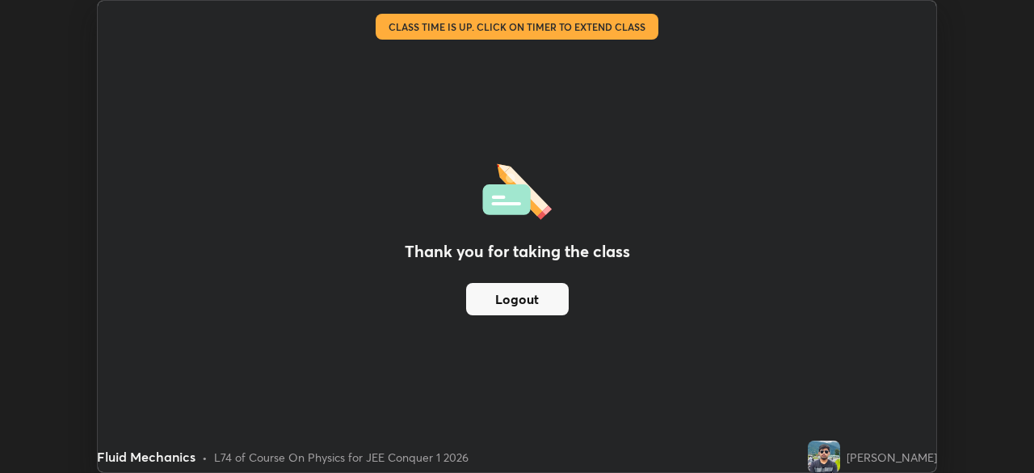
scroll to position [80342, 79780]
